Goal: Information Seeking & Learning: Learn about a topic

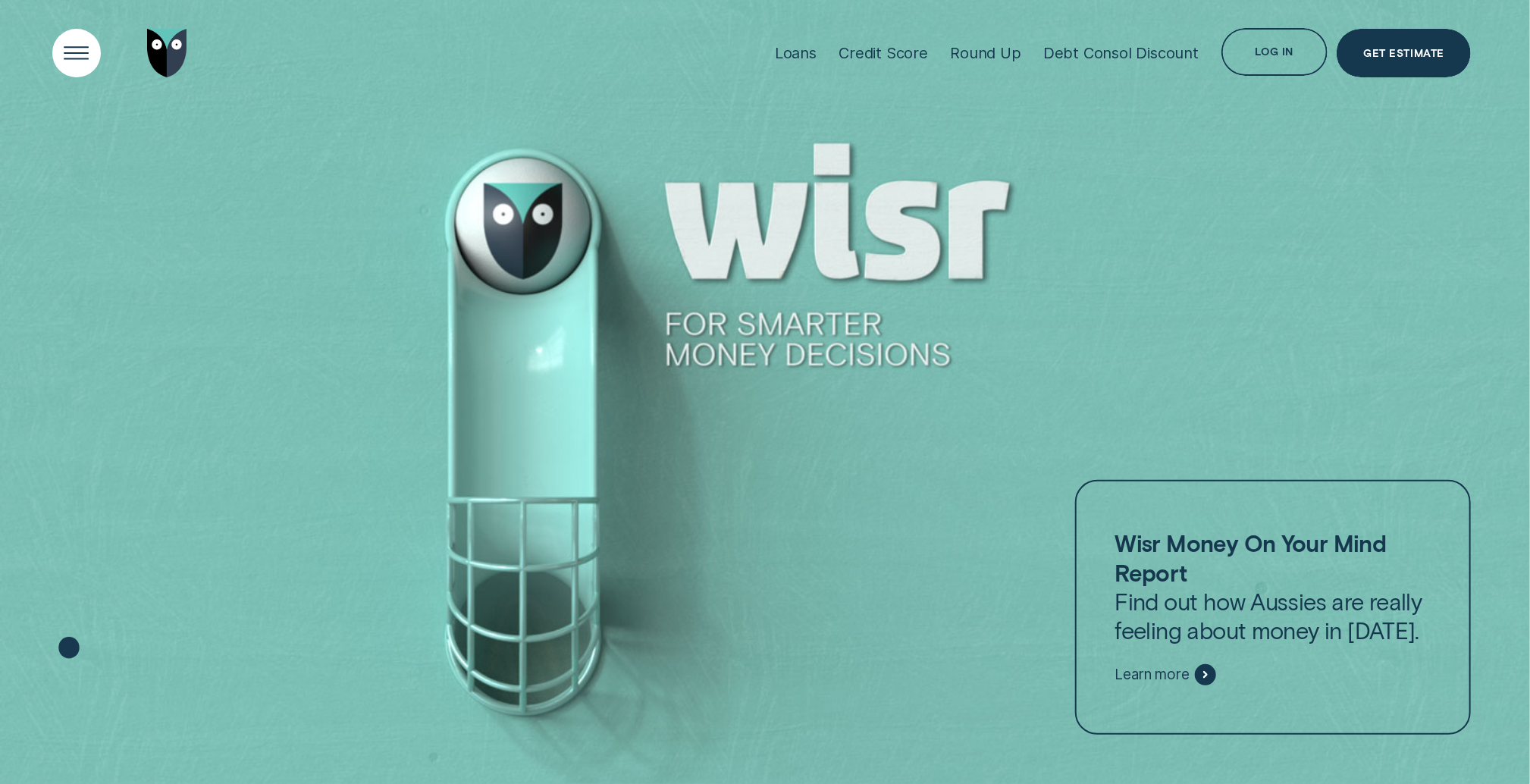
click at [87, 55] on div "Open Menu" at bounding box center [76, 53] width 68 height 68
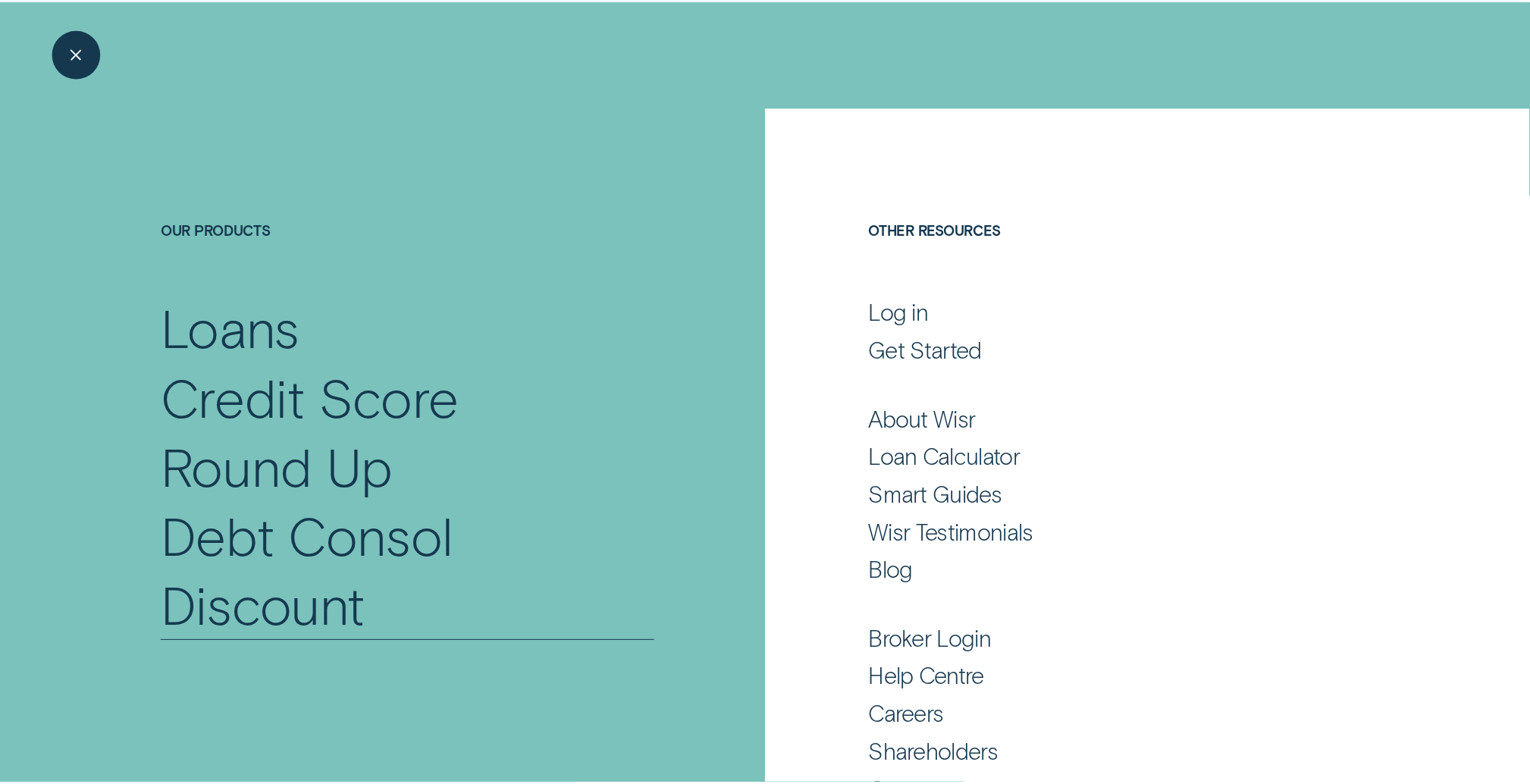
scroll to position [44, 0]
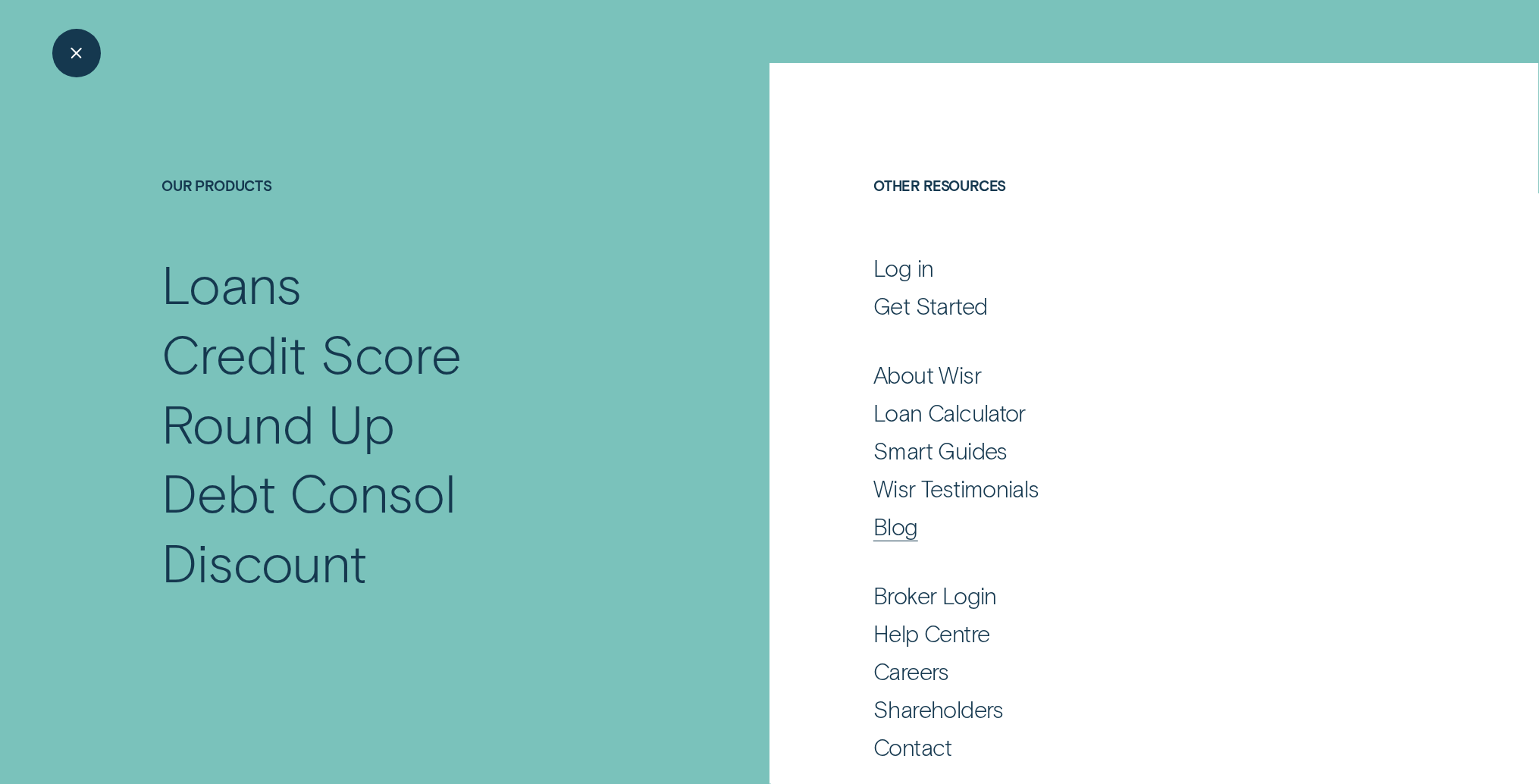
click at [892, 528] on div "Blog" at bounding box center [895, 526] width 45 height 28
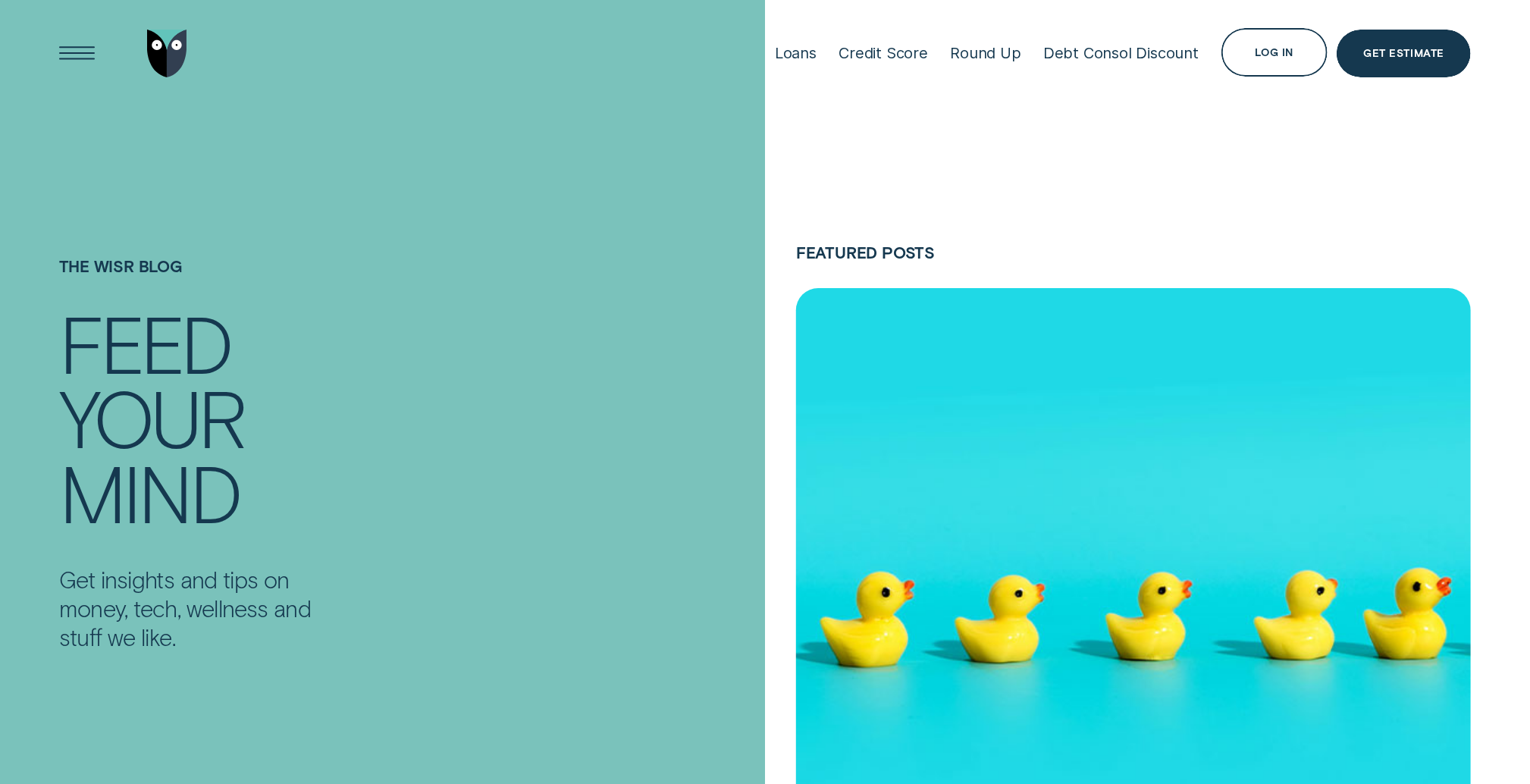
click at [1033, 454] on img "5 tips to get yourself sorted for the new financial year, May 21 Saving" at bounding box center [1134, 563] width 709 height 578
